Goal: Information Seeking & Learning: Understand process/instructions

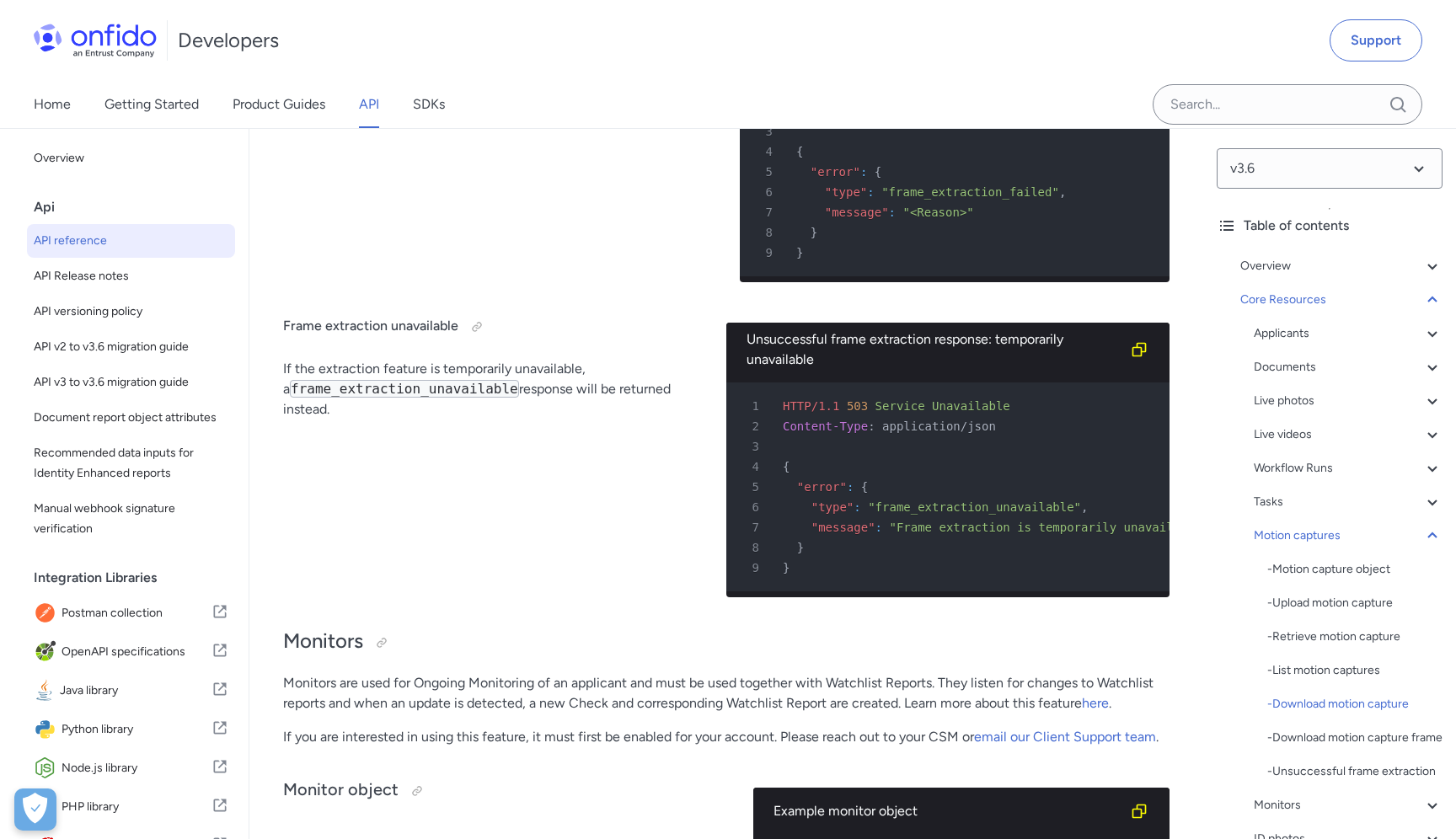
scroll to position [0, 114]
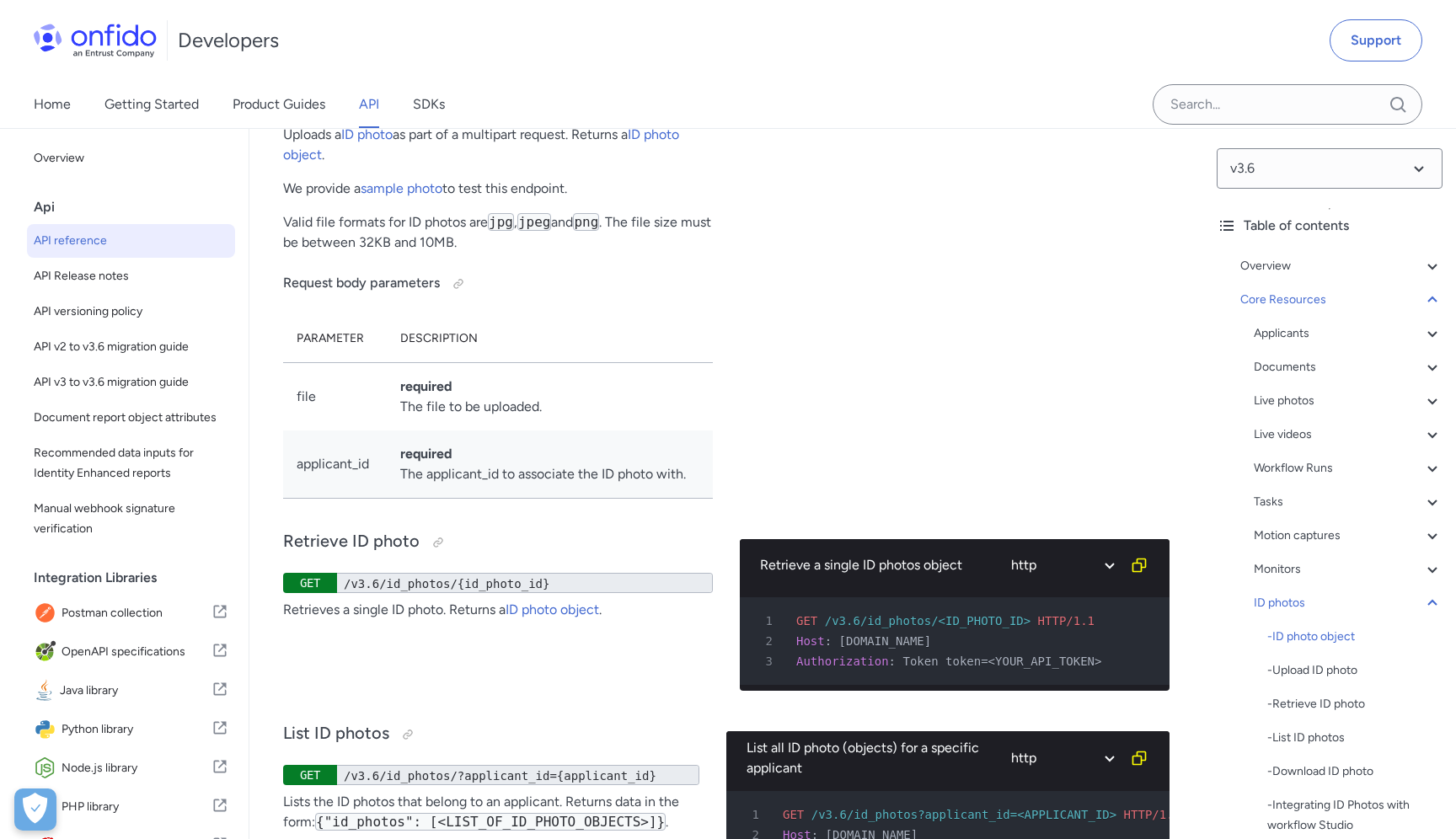
scroll to position [56075, 0]
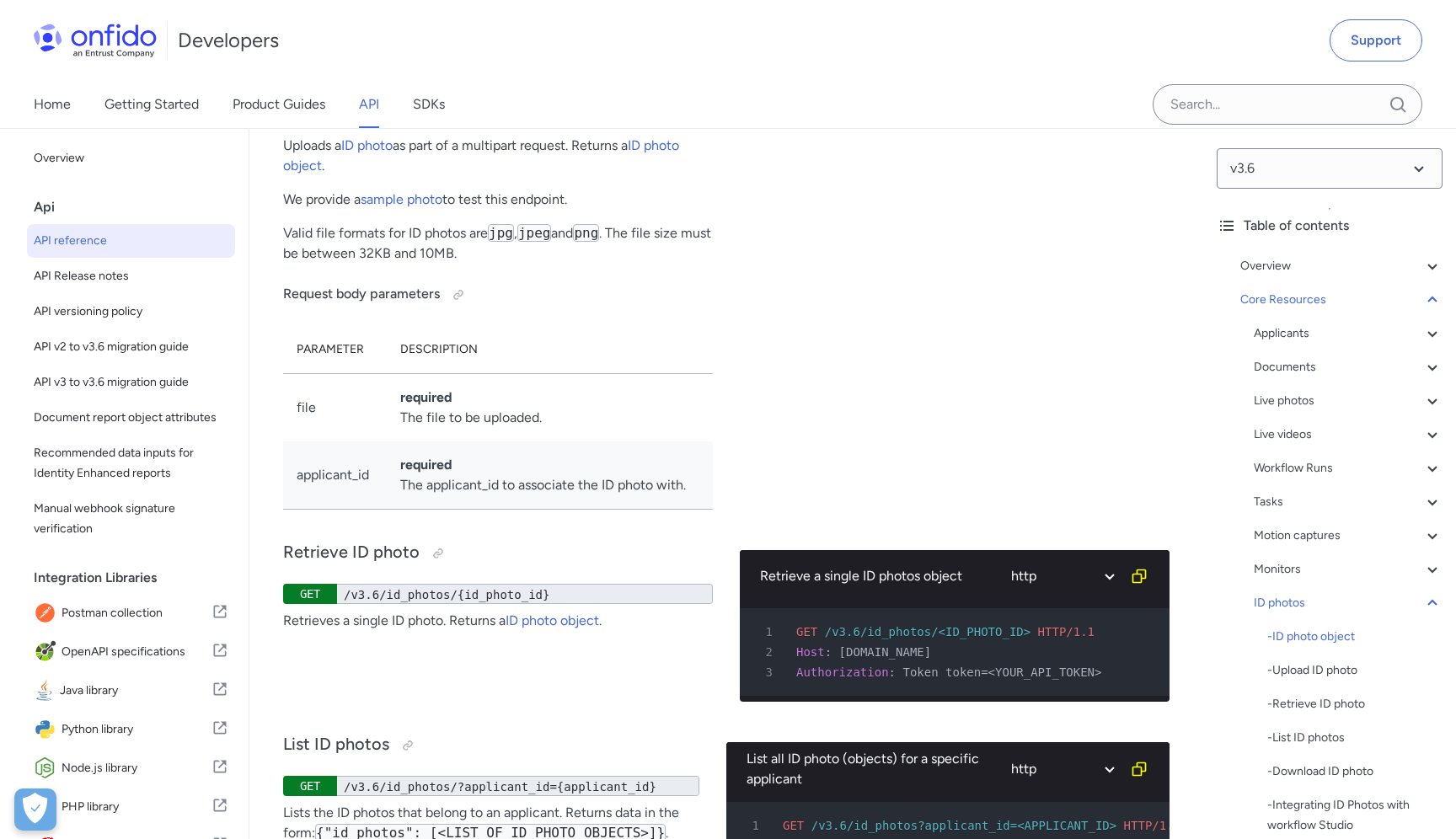
drag, startPoint x: 1106, startPoint y: 581, endPoint x: 994, endPoint y: 579, distance: 112.0
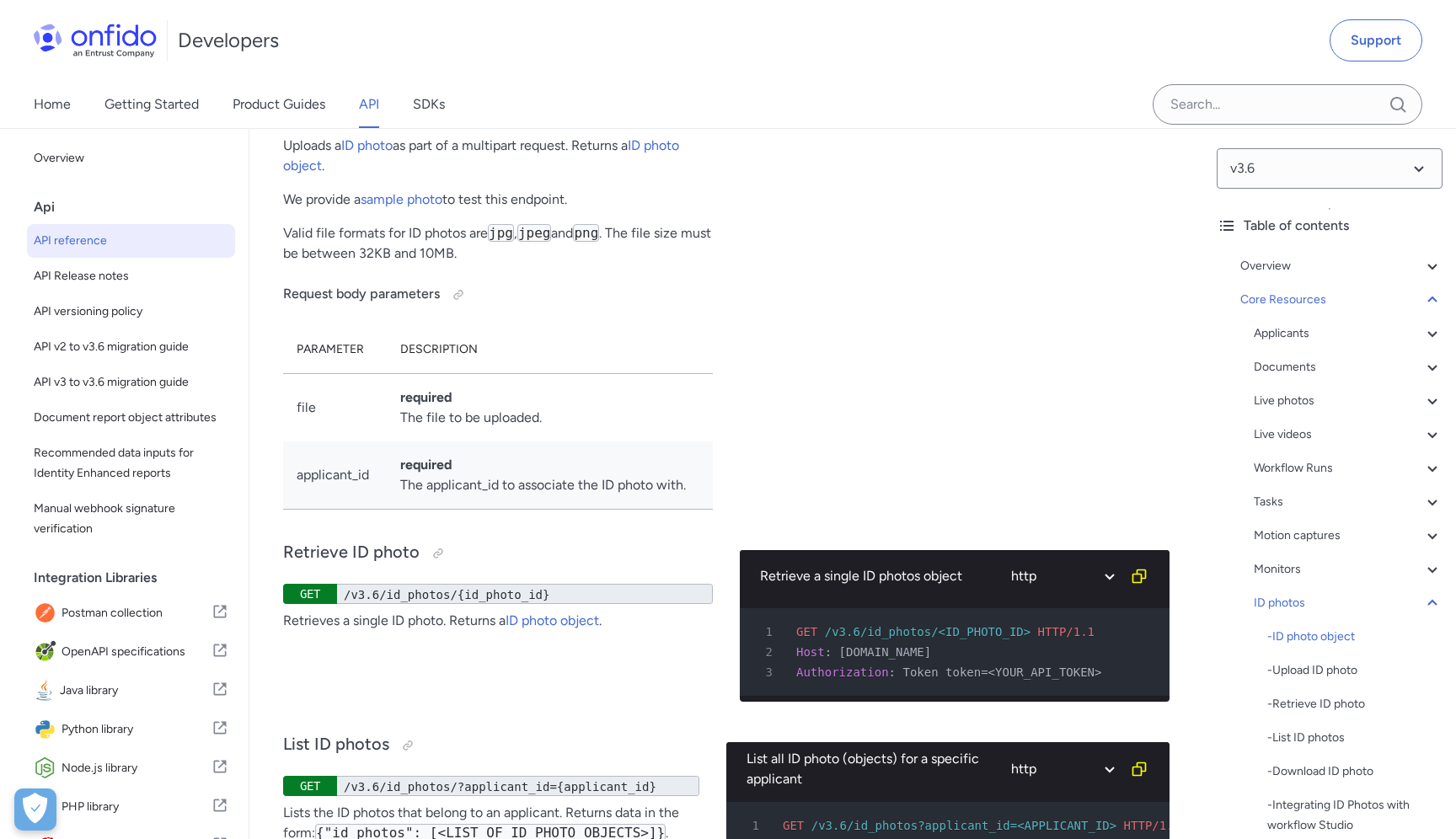
drag, startPoint x: 994, startPoint y: 579, endPoint x: 1114, endPoint y: 583, distance: 120.1
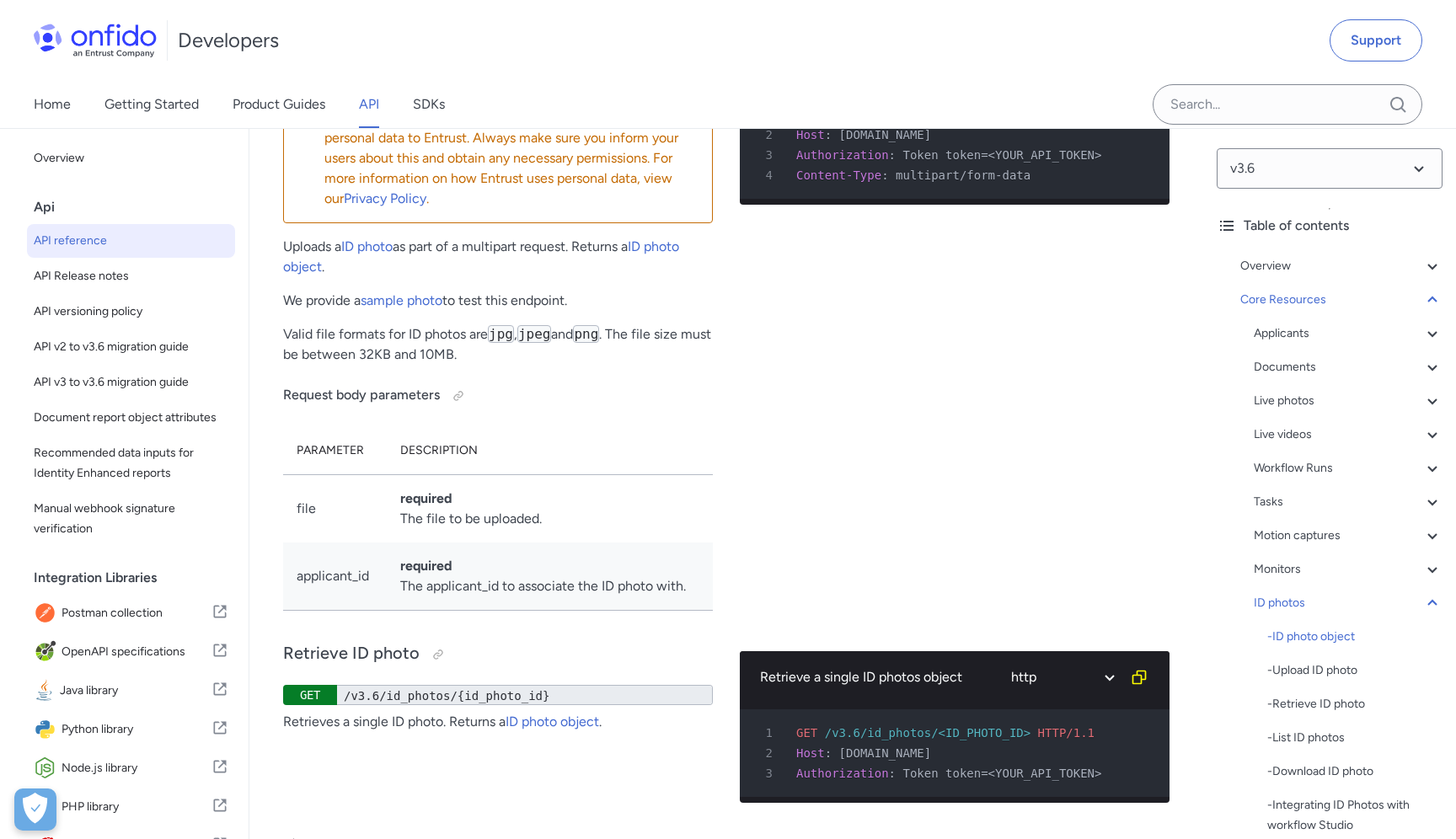
scroll to position [55997, 0]
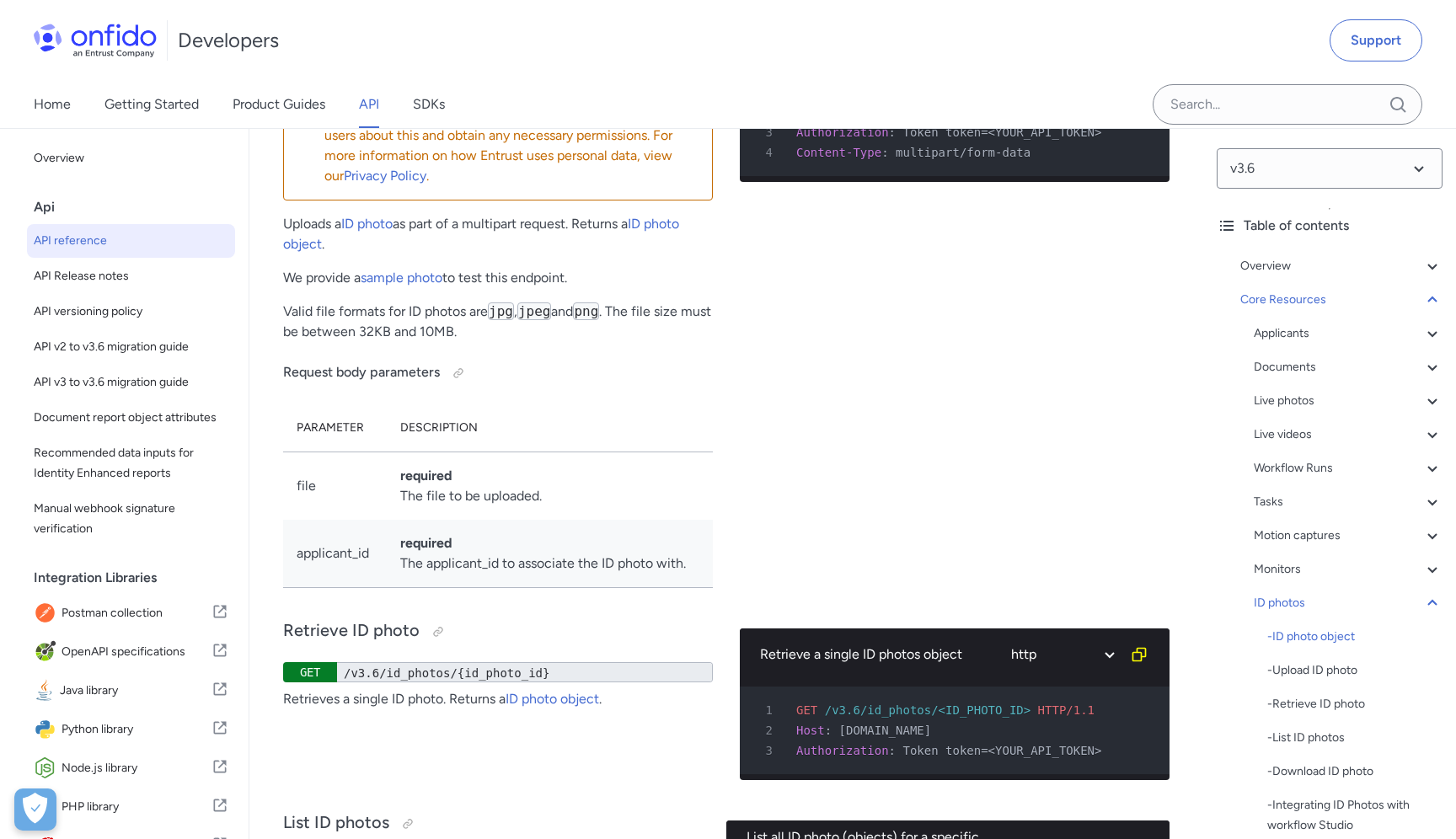
drag, startPoint x: 856, startPoint y: 658, endPoint x: 1121, endPoint y: 660, distance: 265.0
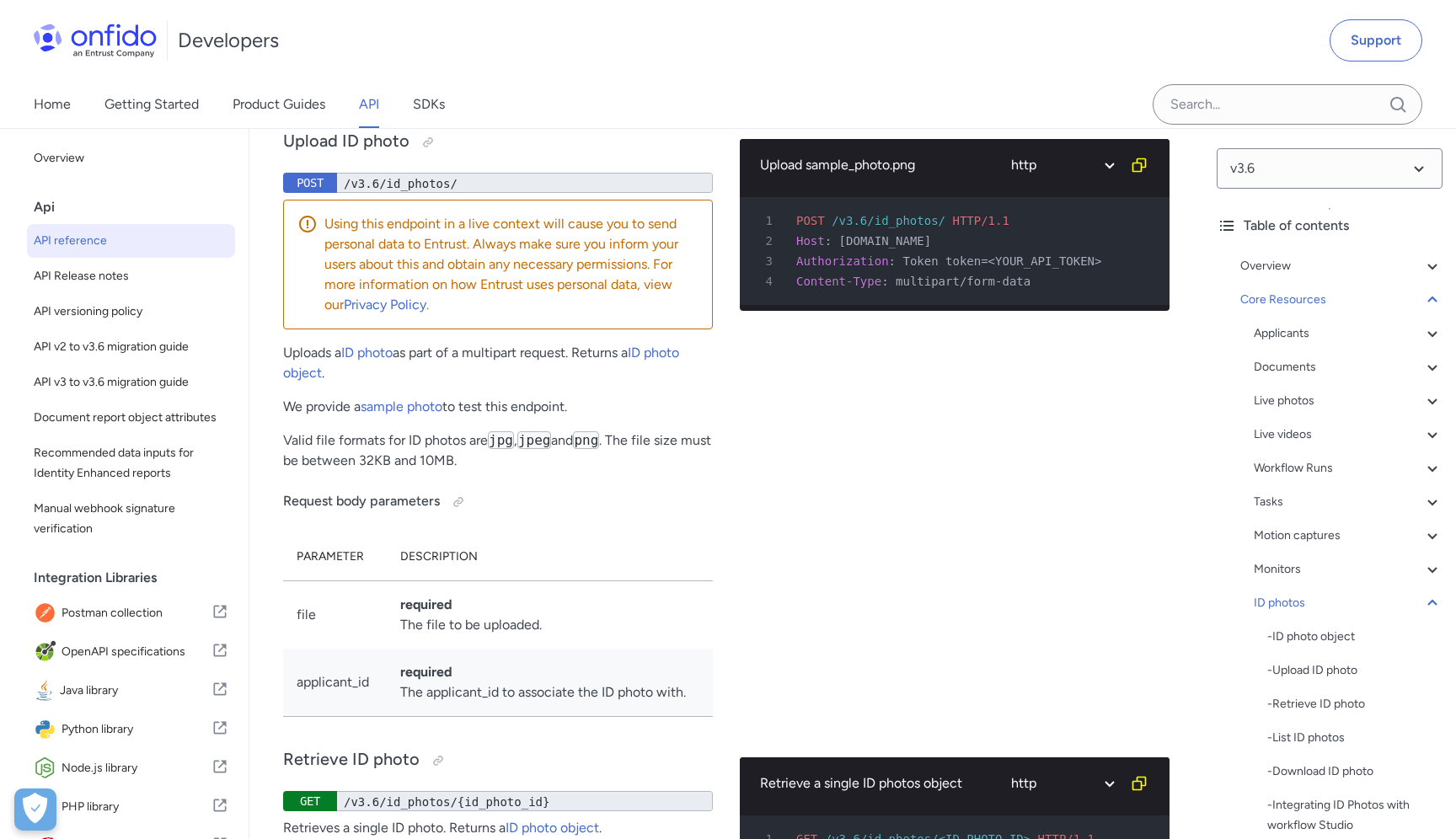
scroll to position [56169, 0]
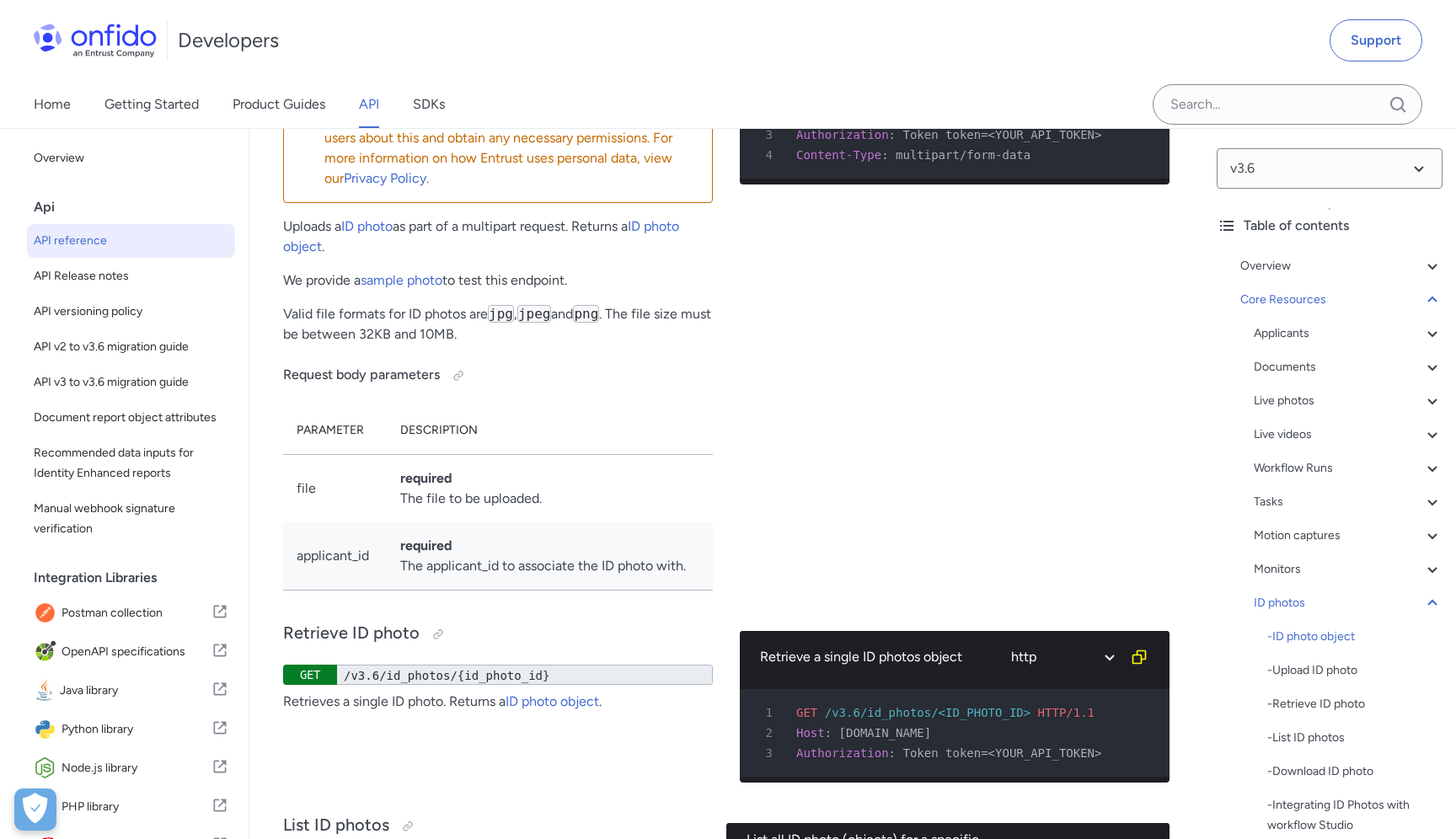
scroll to position [55987, 0]
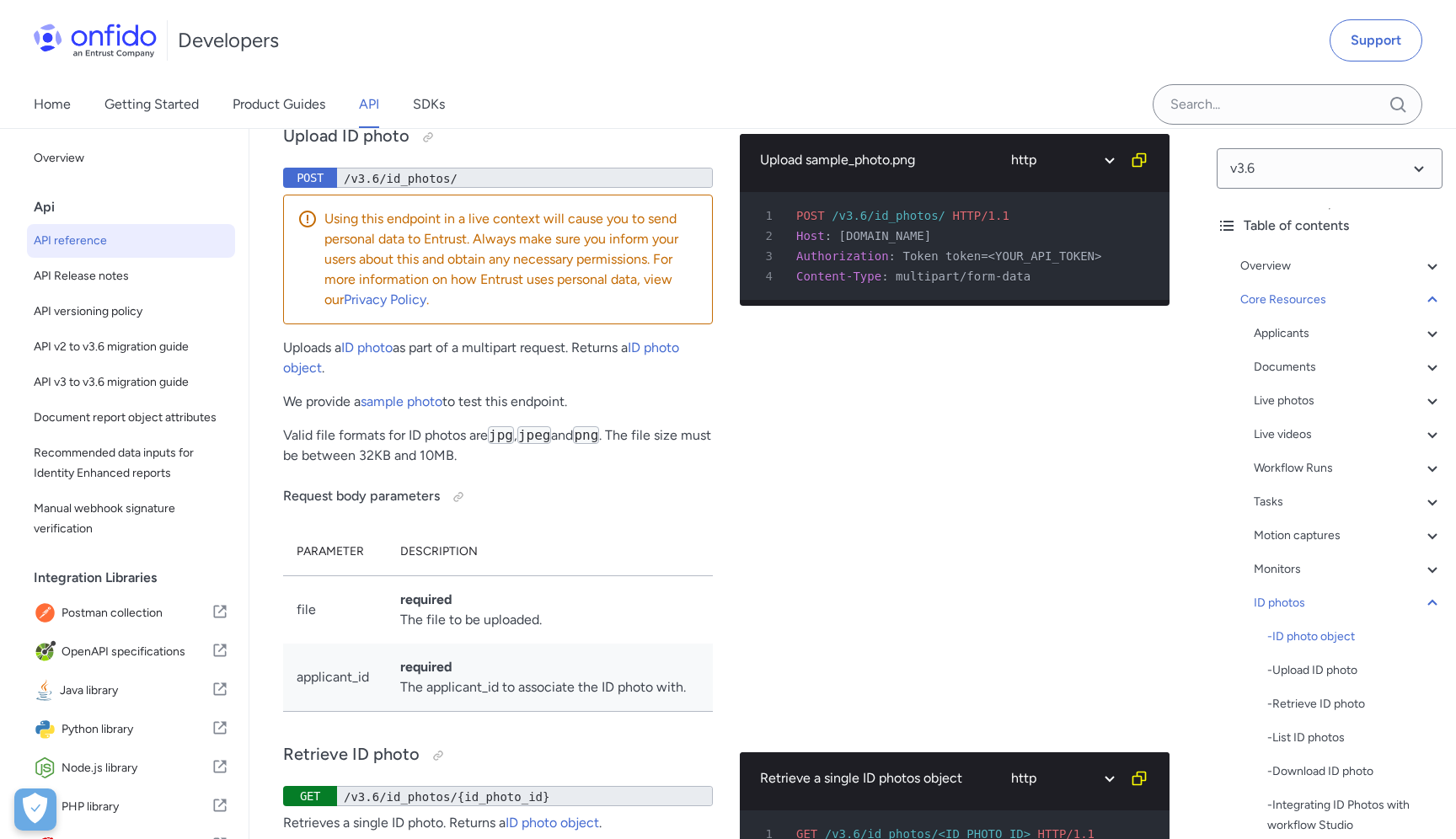
scroll to position [55843, 0]
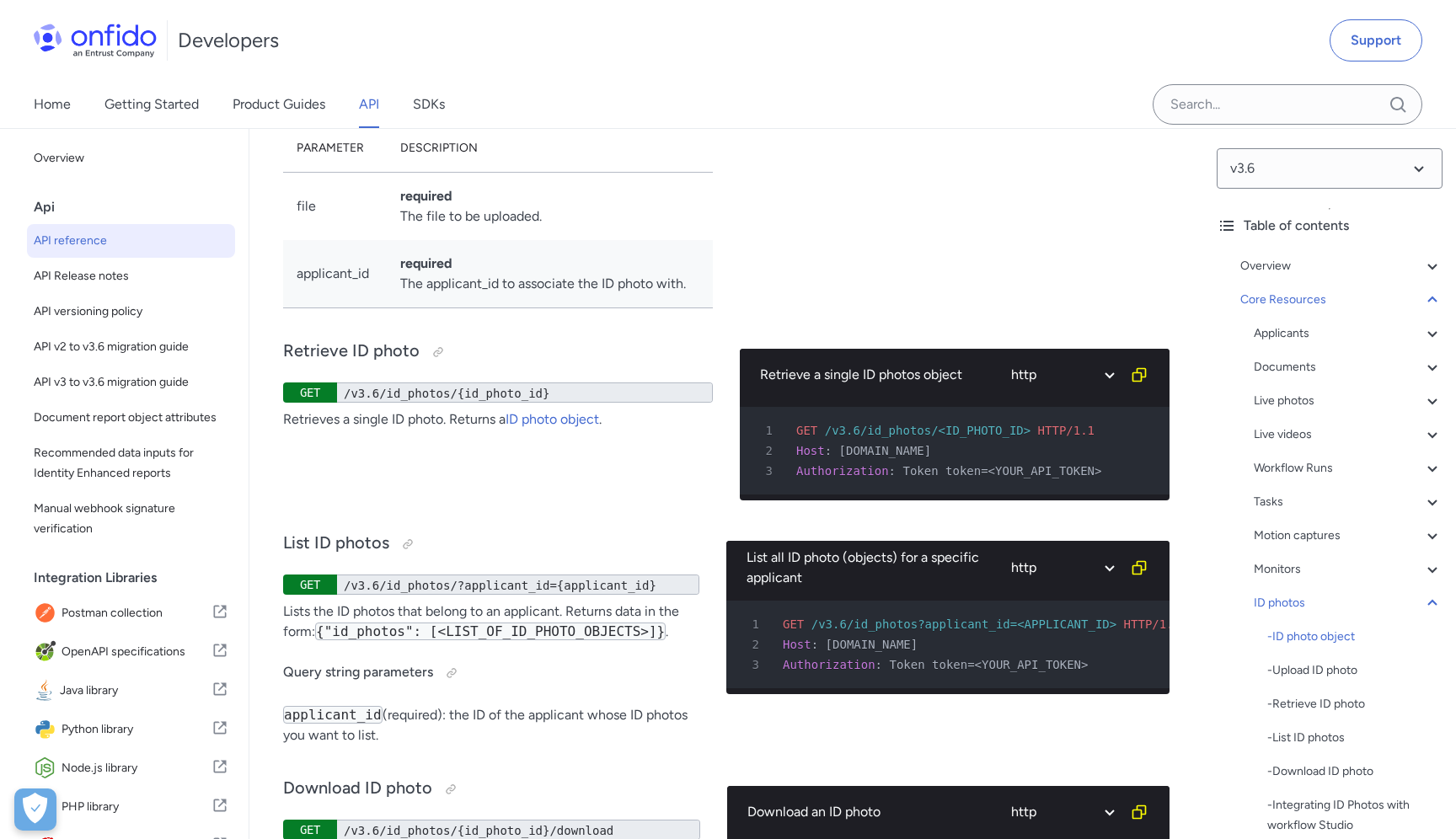
scroll to position [56287, 0]
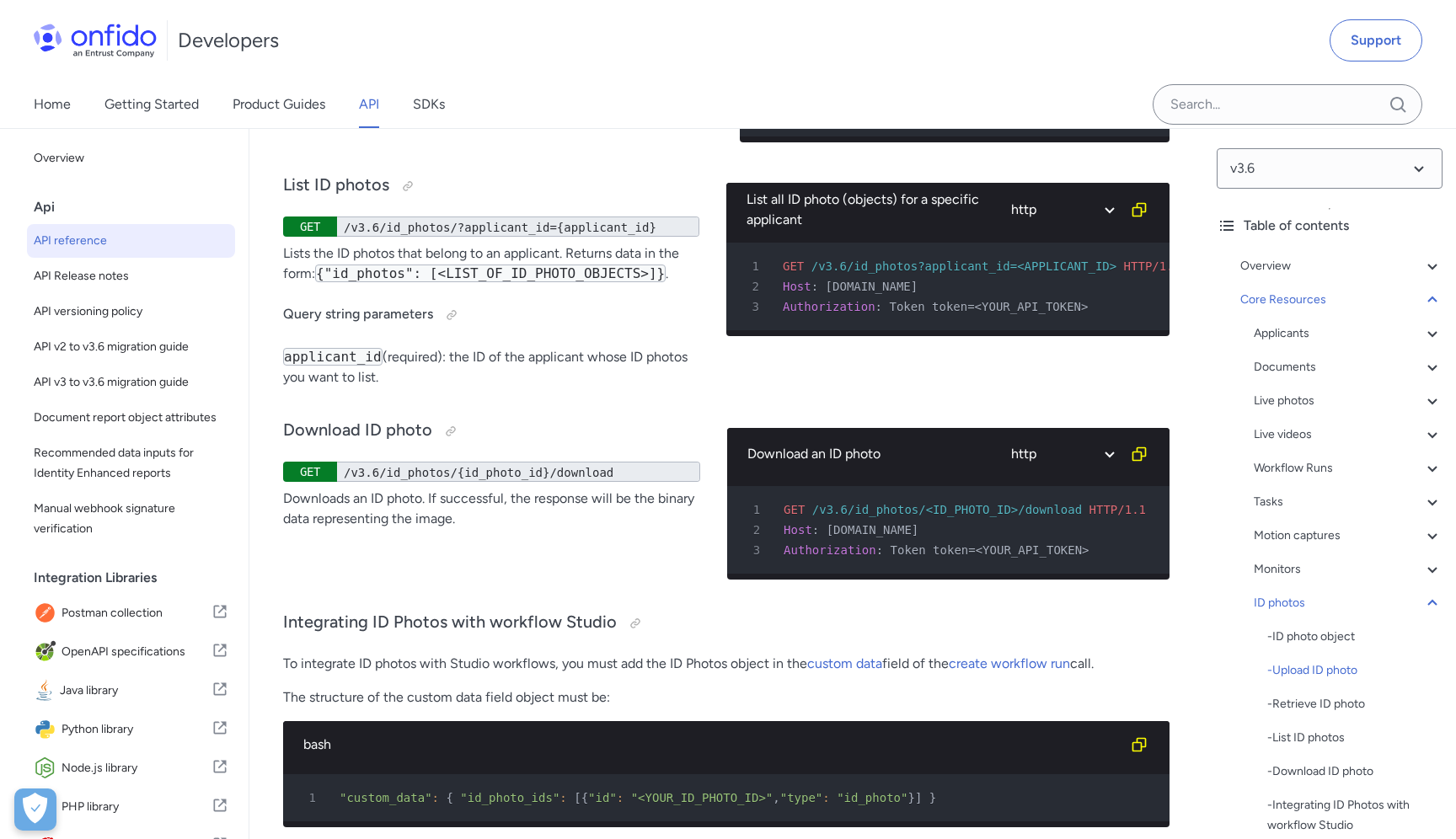
scroll to position [56623, 0]
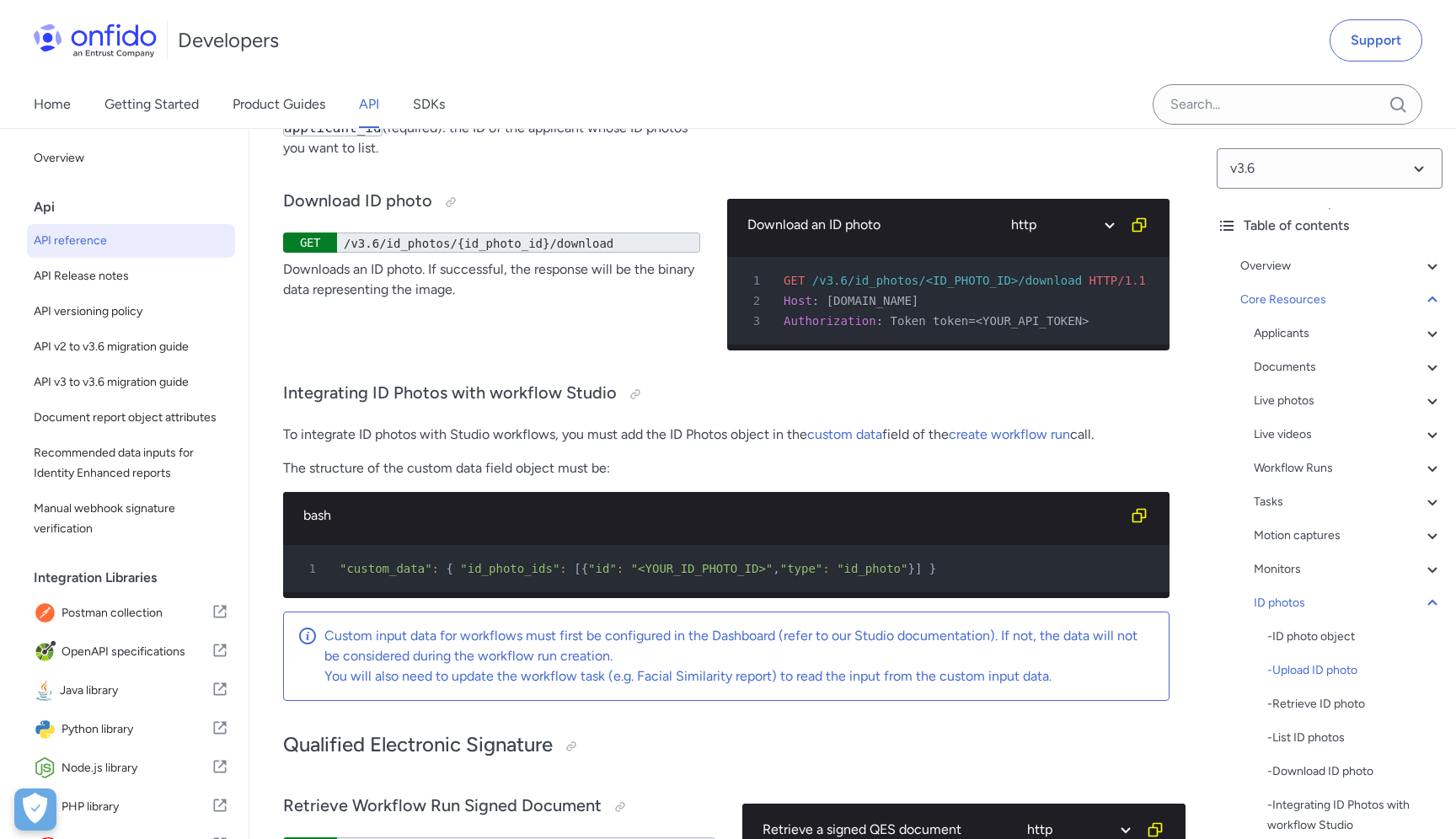
scroll to position [56865, 0]
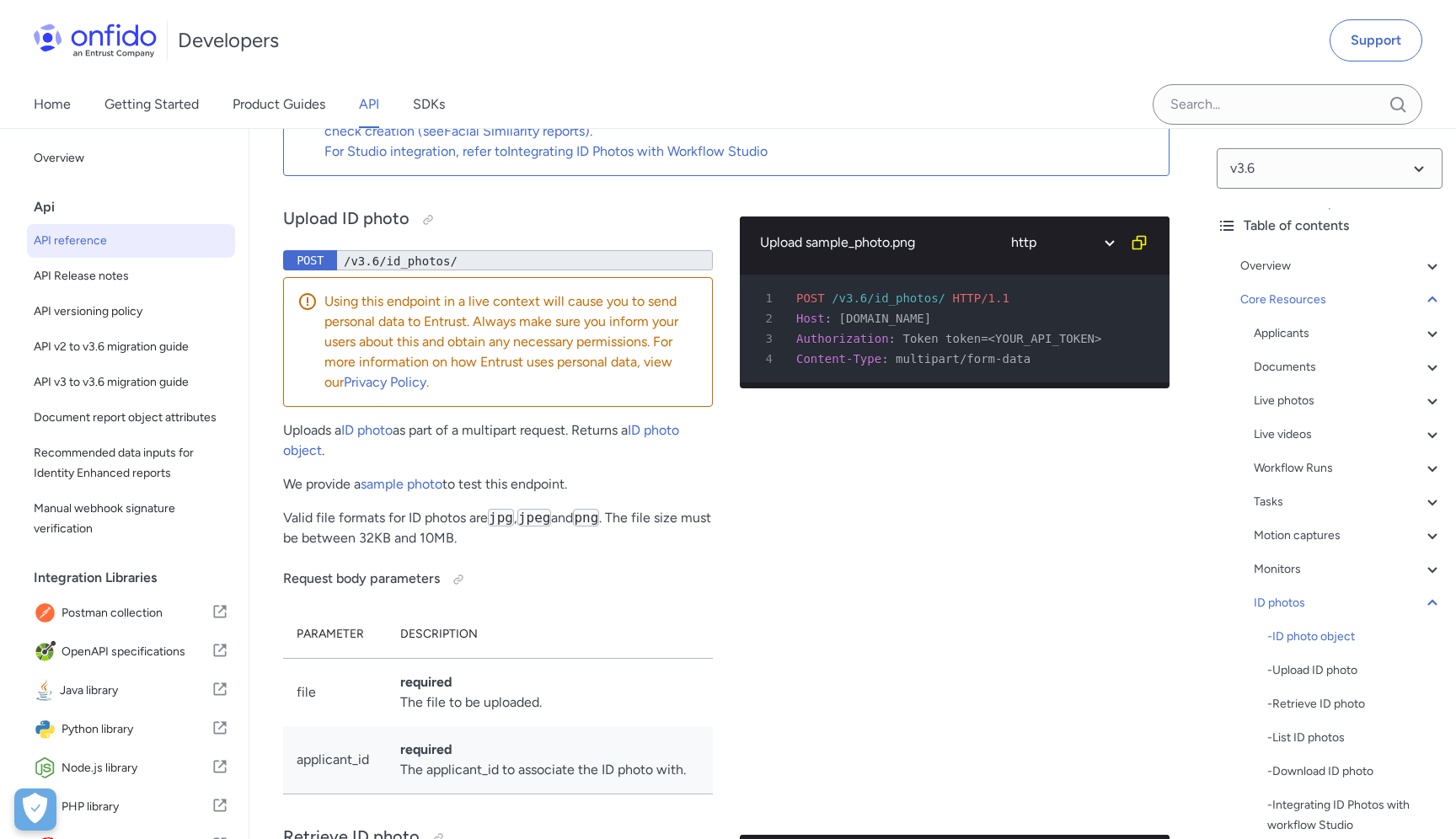
drag, startPoint x: 769, startPoint y: 349, endPoint x: 925, endPoint y: 346, distance: 156.0
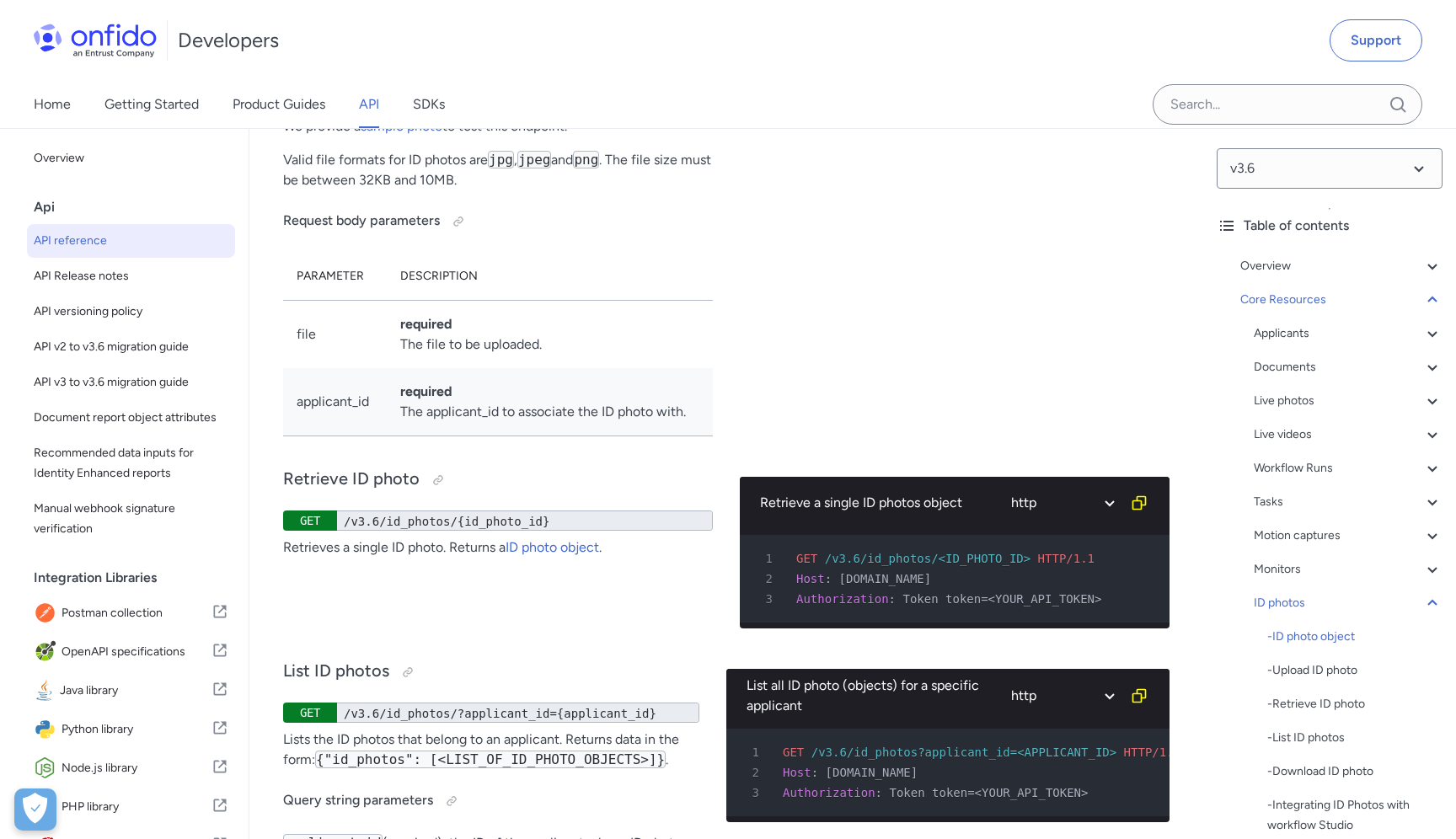
scroll to position [56180, 0]
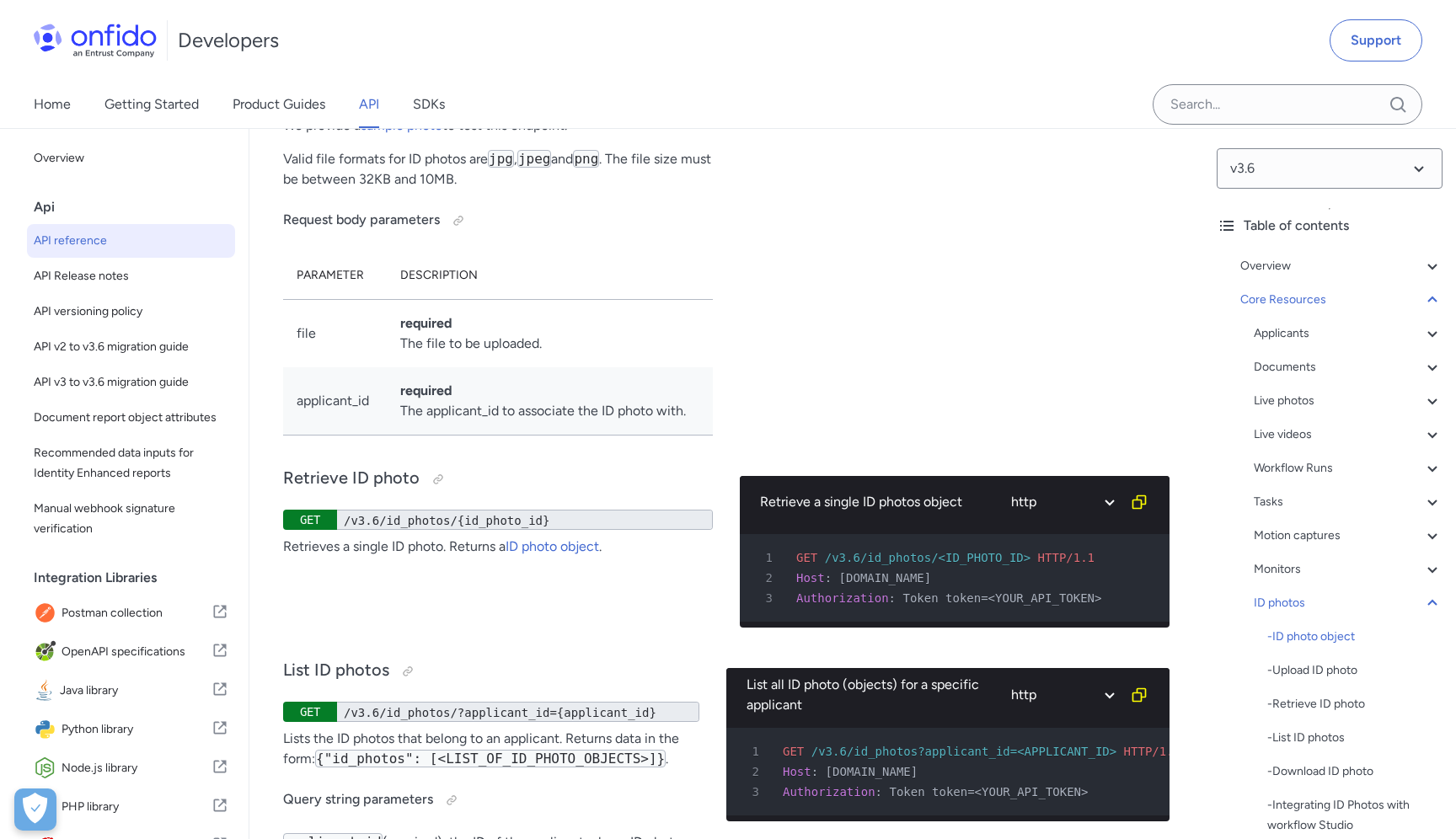
scroll to position [56132, 0]
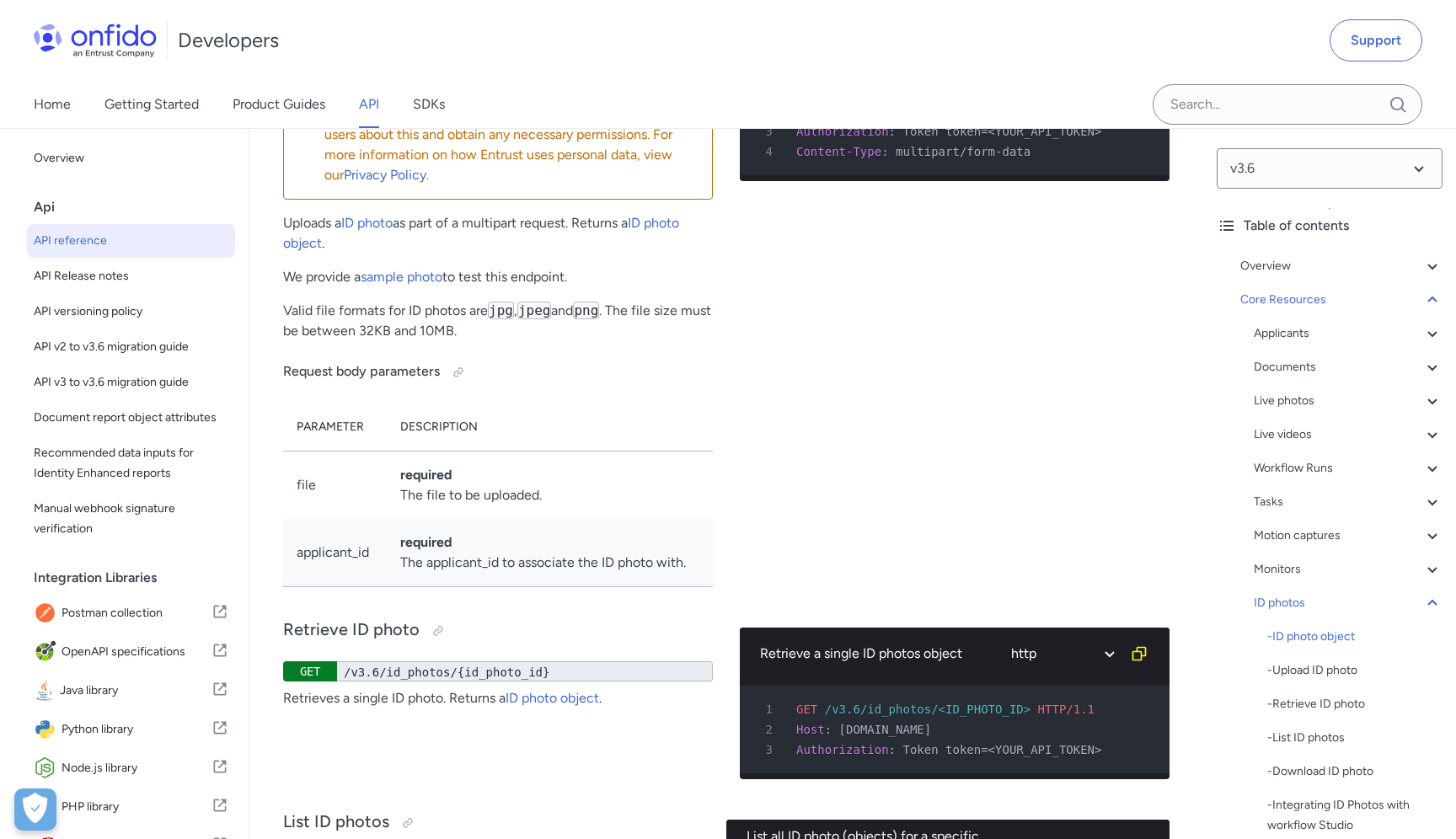
scroll to position [55967, 0]
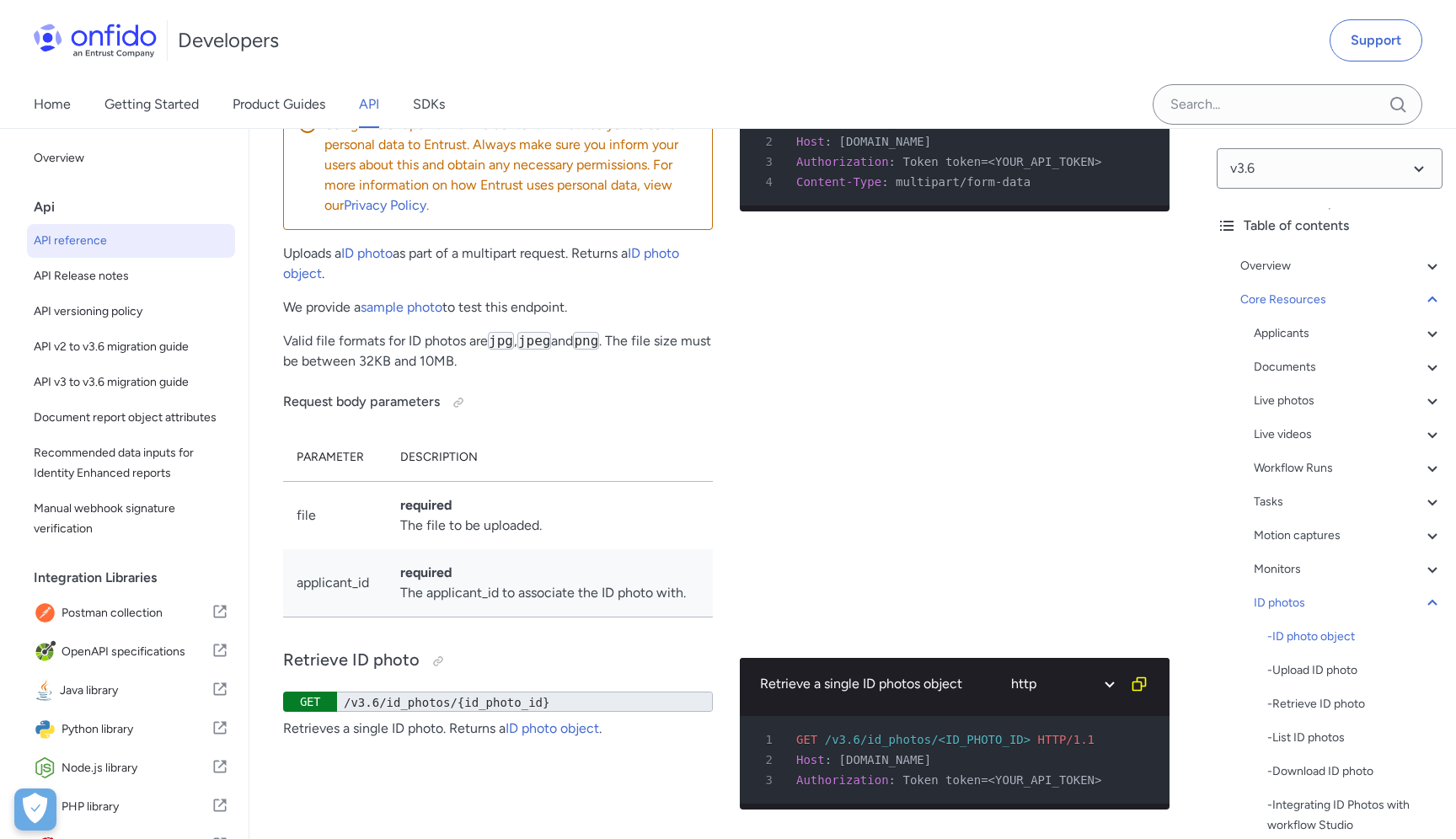
drag, startPoint x: 906, startPoint y: 173, endPoint x: 815, endPoint y: 172, distance: 91.0
drag, startPoint x: 1002, startPoint y: 688, endPoint x: 1104, endPoint y: 685, distance: 102.0
drag, startPoint x: 992, startPoint y: 688, endPoint x: 1118, endPoint y: 681, distance: 126.2
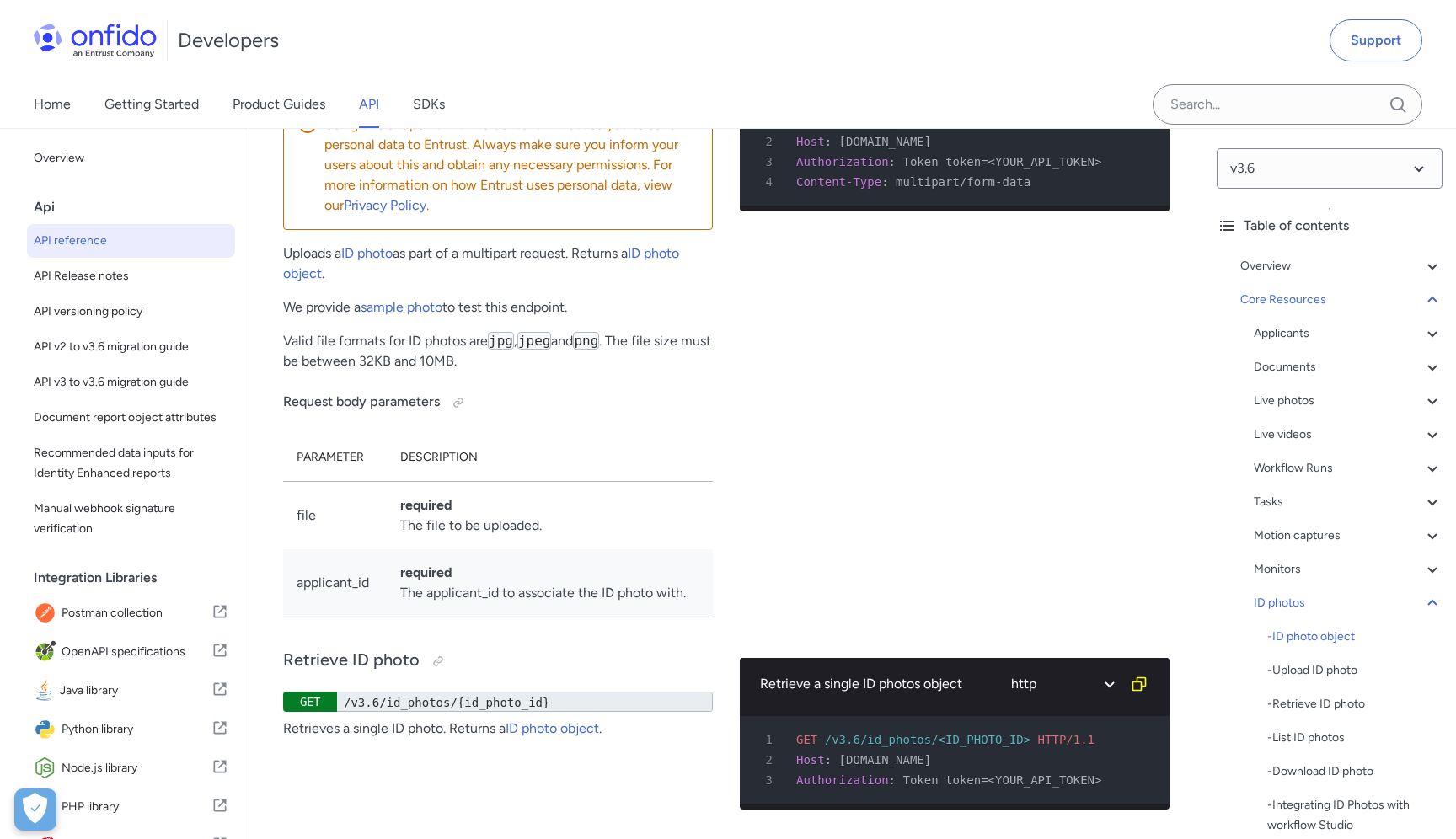
drag, startPoint x: 1112, startPoint y: 682, endPoint x: 994, endPoint y: 689, distance: 118.2
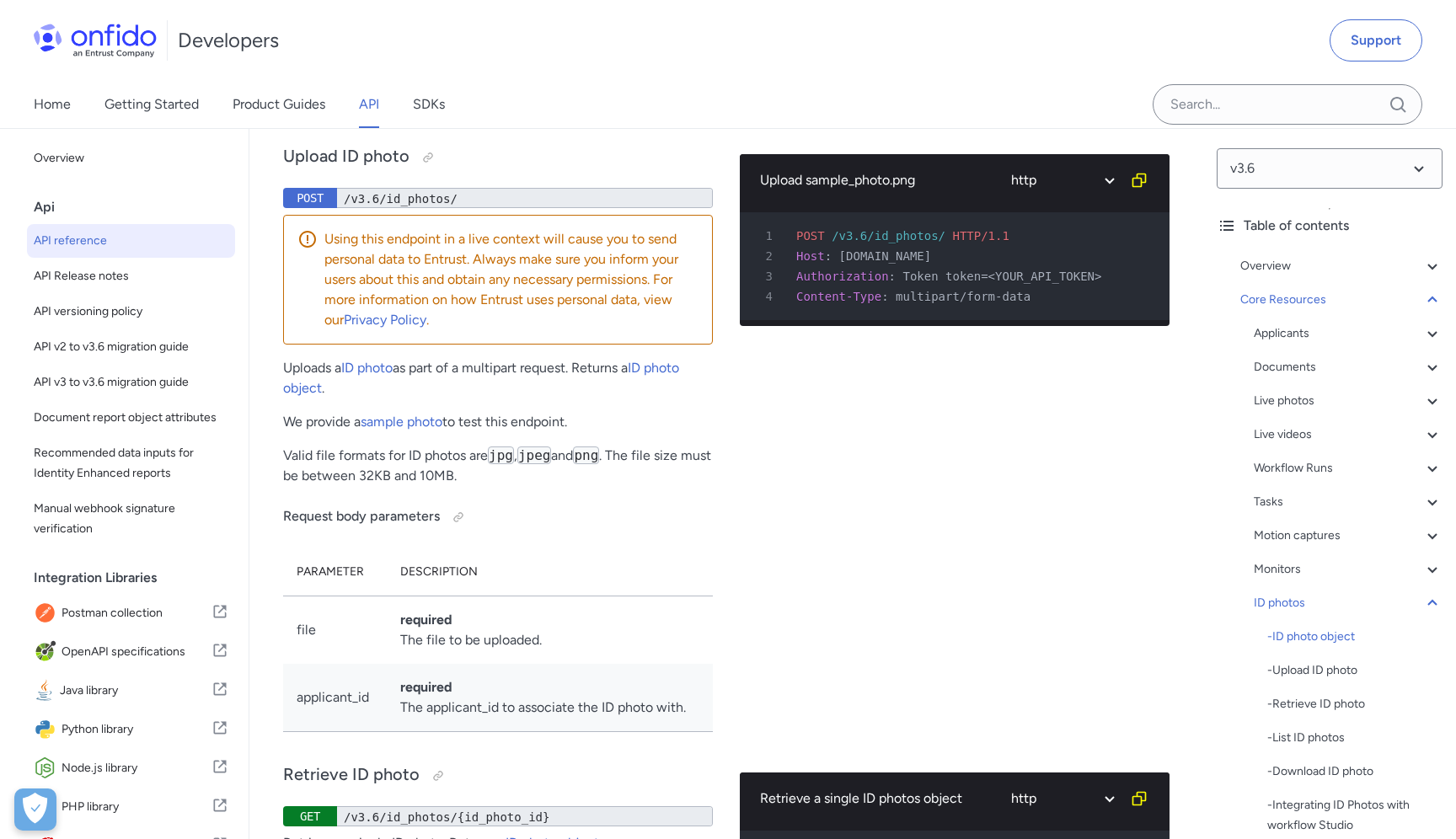
scroll to position [55859, 0]
